Goal: Task Accomplishment & Management: Manage account settings

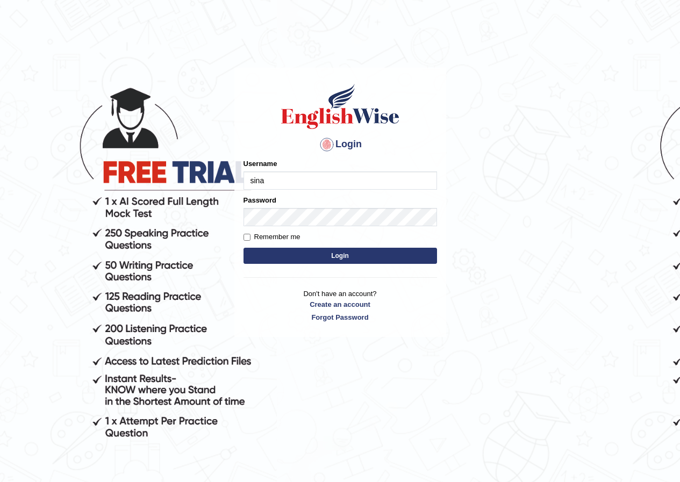
type input "sinan_parramatta"
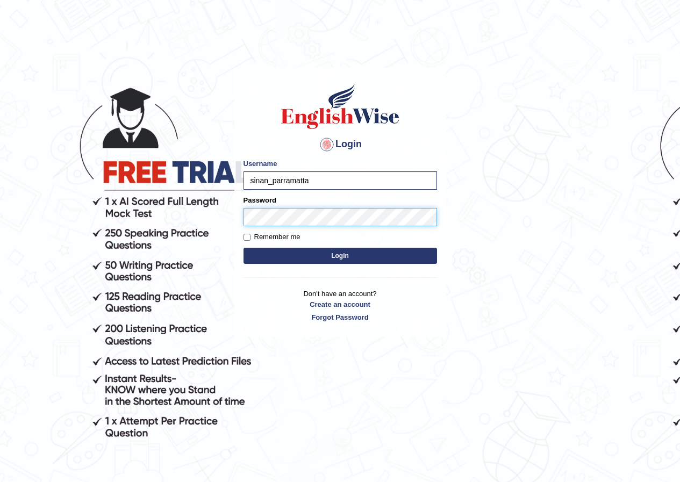
click at [243, 248] on button "Login" at bounding box center [339, 256] width 193 height 16
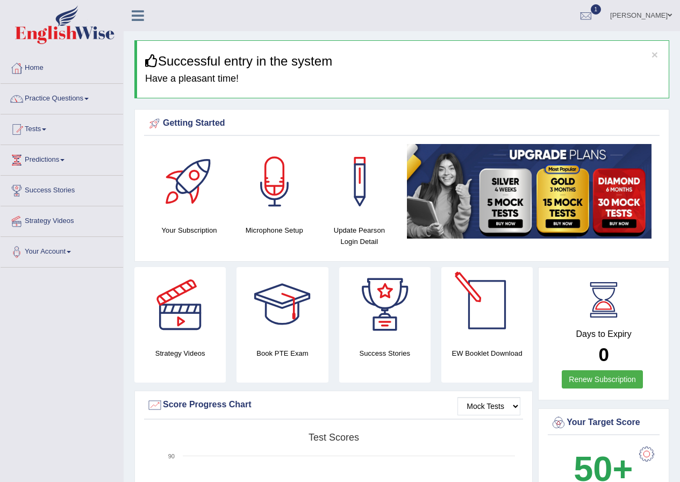
click at [430, 349] on h4 "EW Booklet Download" at bounding box center [384, 353] width 91 height 11
click at [476, 302] on div at bounding box center [486, 304] width 75 height 75
